Goal: Check status: Check status

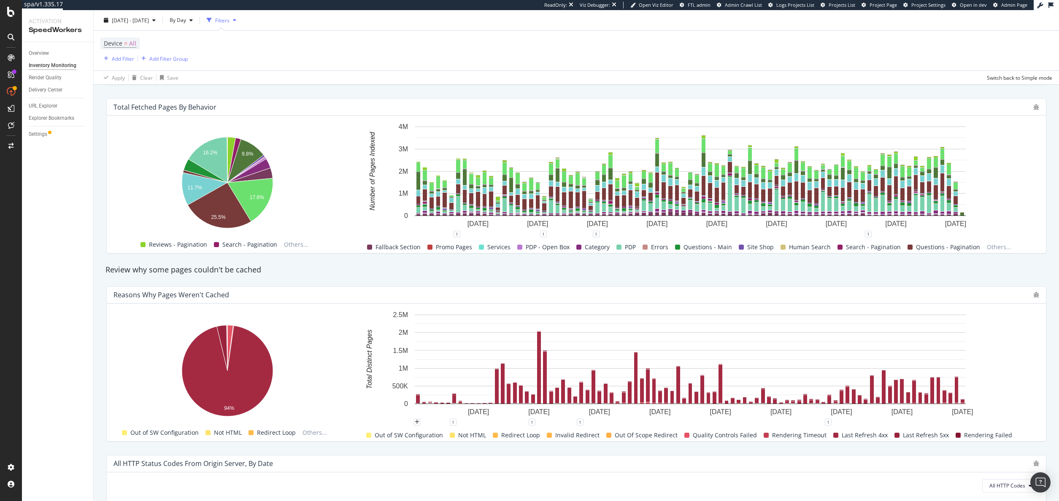
scroll to position [499, 0]
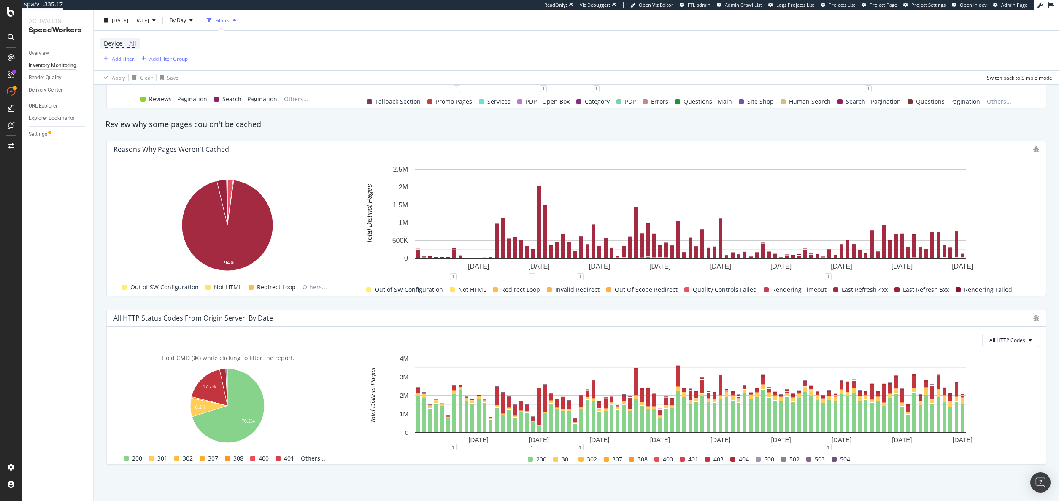
click at [311, 458] on span "Others..." at bounding box center [312, 458] width 31 height 10
click at [315, 400] on span "403" at bounding box center [315, 397] width 10 height 10
click at [992, 342] on span "All HTTP Codes" at bounding box center [1007, 340] width 36 height 7
click at [943, 361] on span "Only 4xx HTTP Codes" at bounding box center [942, 364] width 54 height 8
